Goal: Information Seeking & Learning: Find specific fact

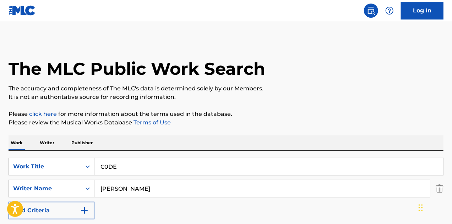
click at [20, 13] on img at bounding box center [22, 10] width 27 height 10
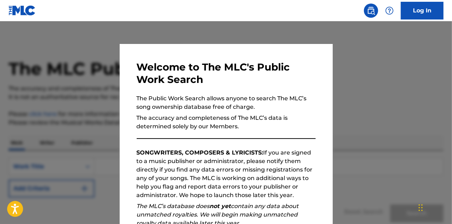
click at [361, 95] on div at bounding box center [226, 133] width 452 height 224
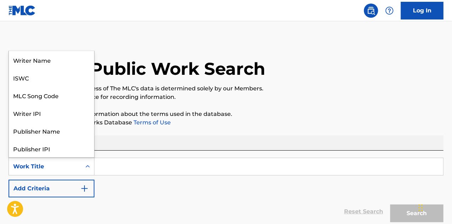
click at [83, 169] on div "Search Form" at bounding box center [87, 166] width 13 height 13
click at [41, 77] on div "ISWC" at bounding box center [51, 78] width 85 height 18
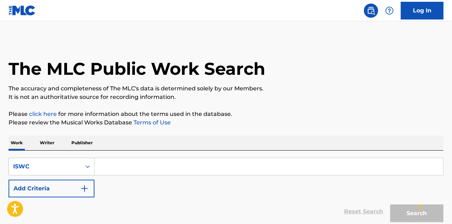
click at [124, 168] on input "Search Form" at bounding box center [268, 166] width 349 height 17
paste input "T9023173402"
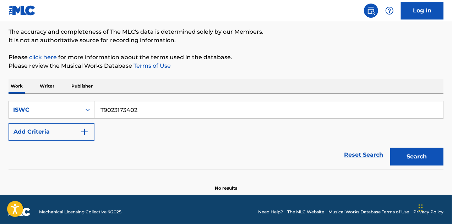
scroll to position [61, 0]
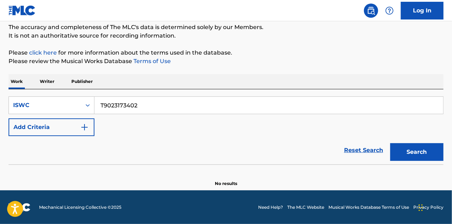
type input "T9023173402"
click at [419, 153] on button "Search" at bounding box center [416, 152] width 53 height 18
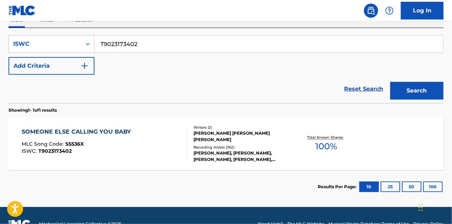
scroll to position [132, 0]
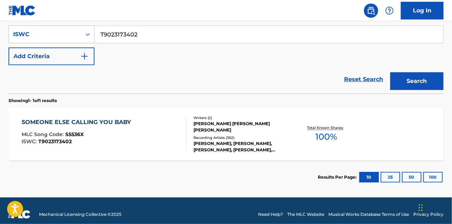
click at [106, 139] on div "ISWC : T9023173402" at bounding box center [78, 141] width 113 height 5
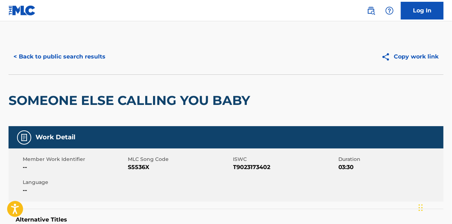
scroll to position [142, 0]
